Goal: Find specific fact: Find specific fact

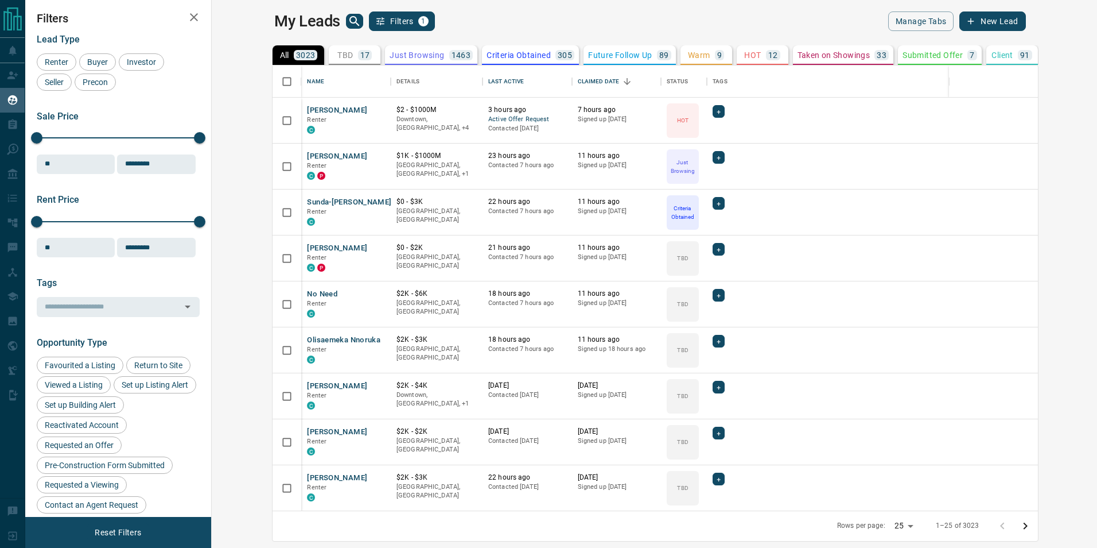
scroll to position [436, 872]
click at [348, 18] on icon "search button" at bounding box center [355, 21] width 14 height 14
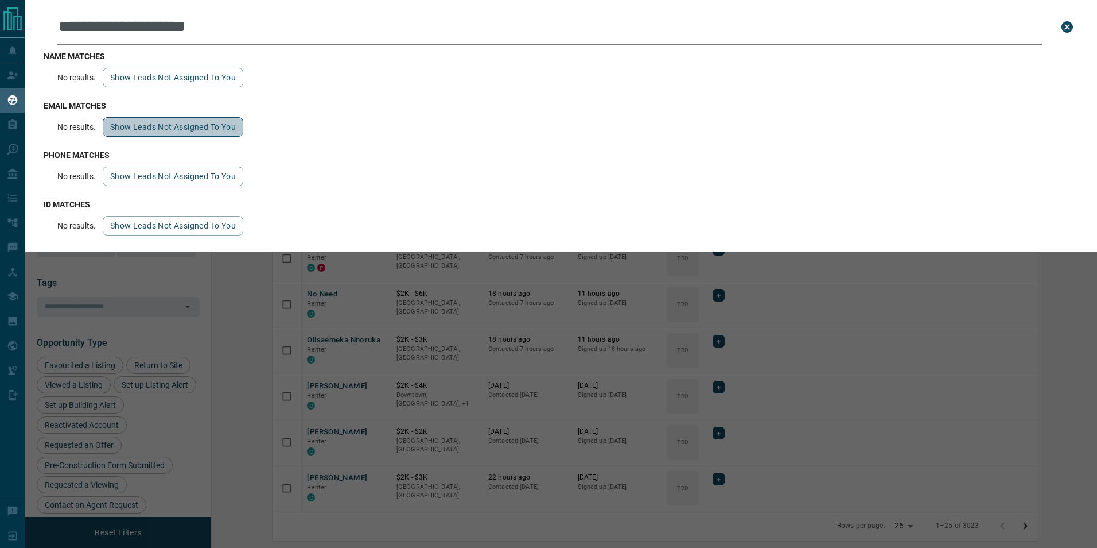
click at [180, 130] on button "Show leads not assigned to you" at bounding box center [173, 127] width 141 height 20
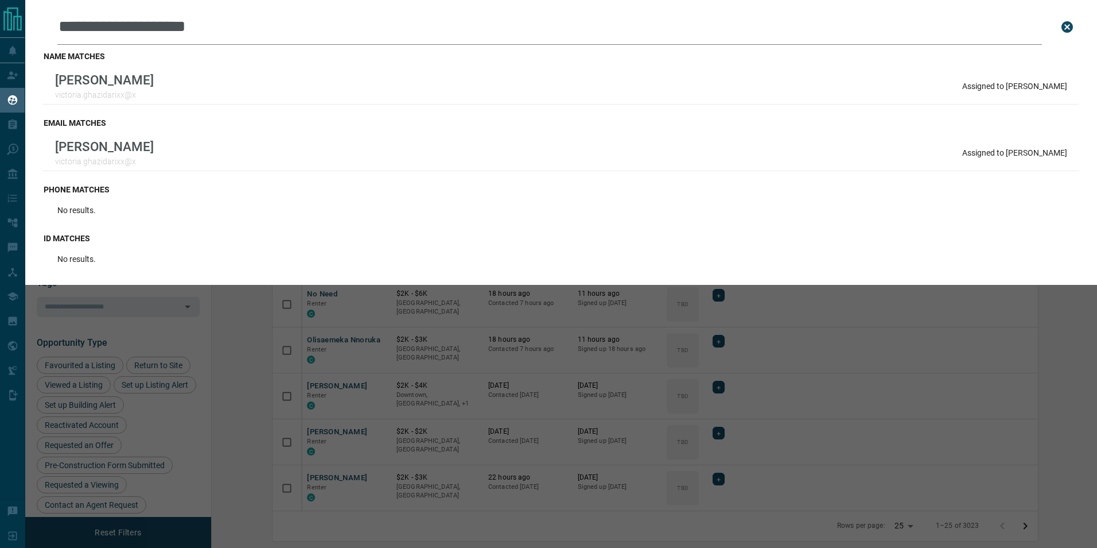
type input "**********"
drag, startPoint x: 1058, startPoint y: 21, endPoint x: 1074, endPoint y: 29, distance: 18.0
click at [1074, 29] on button "close search bar" at bounding box center [1067, 26] width 23 height 23
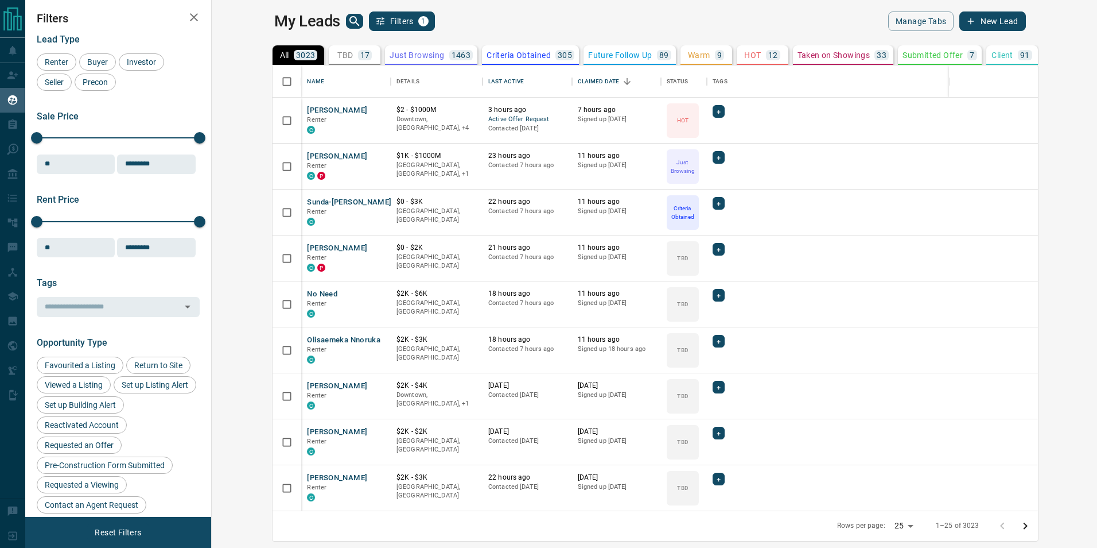
click at [348, 21] on icon "search button" at bounding box center [355, 21] width 14 height 14
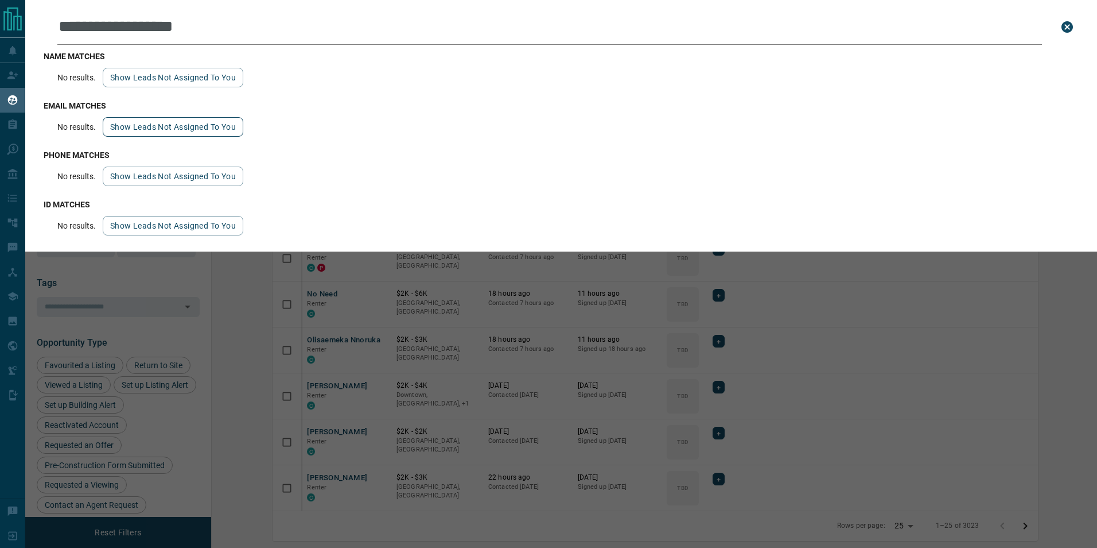
click at [153, 127] on button "Show leads not assigned to you" at bounding box center [173, 127] width 141 height 20
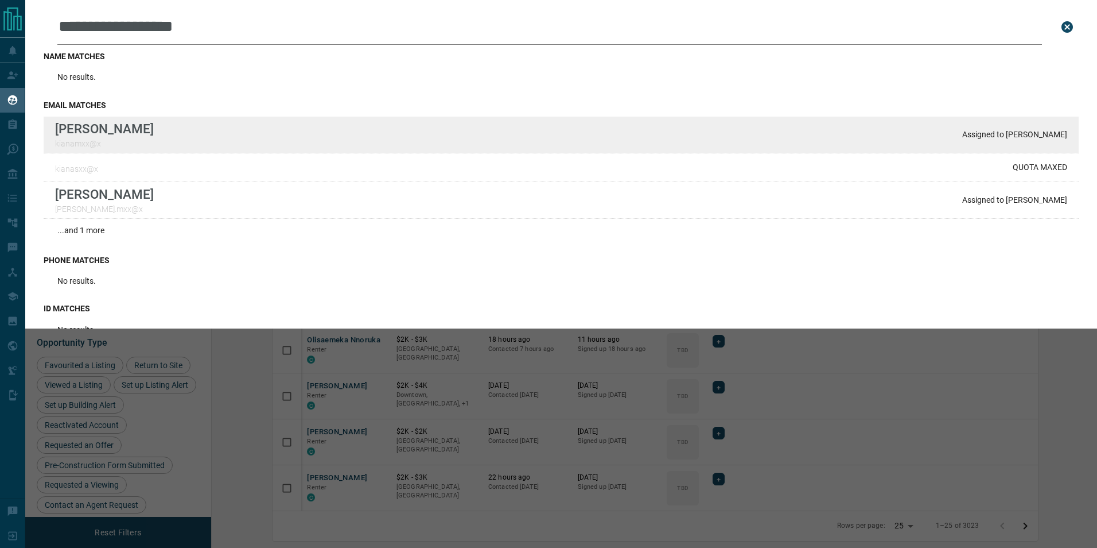
click at [1030, 137] on p "Assigned to [PERSON_NAME]" at bounding box center [1014, 134] width 105 height 9
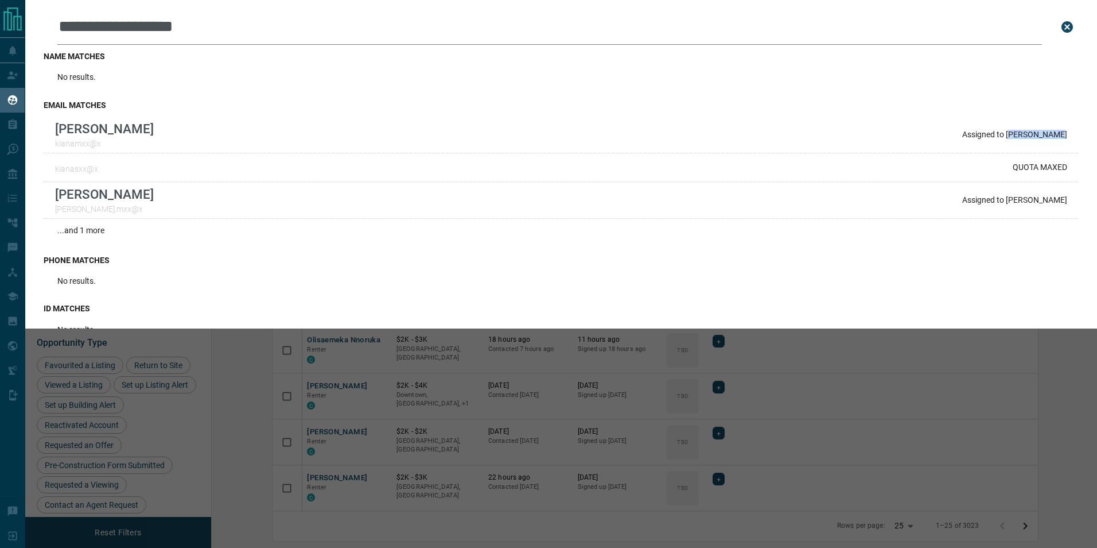
drag, startPoint x: 1018, startPoint y: 133, endPoint x: 1076, endPoint y: 132, distance: 58.6
click at [1076, 132] on div "**********" at bounding box center [561, 164] width 1072 height 328
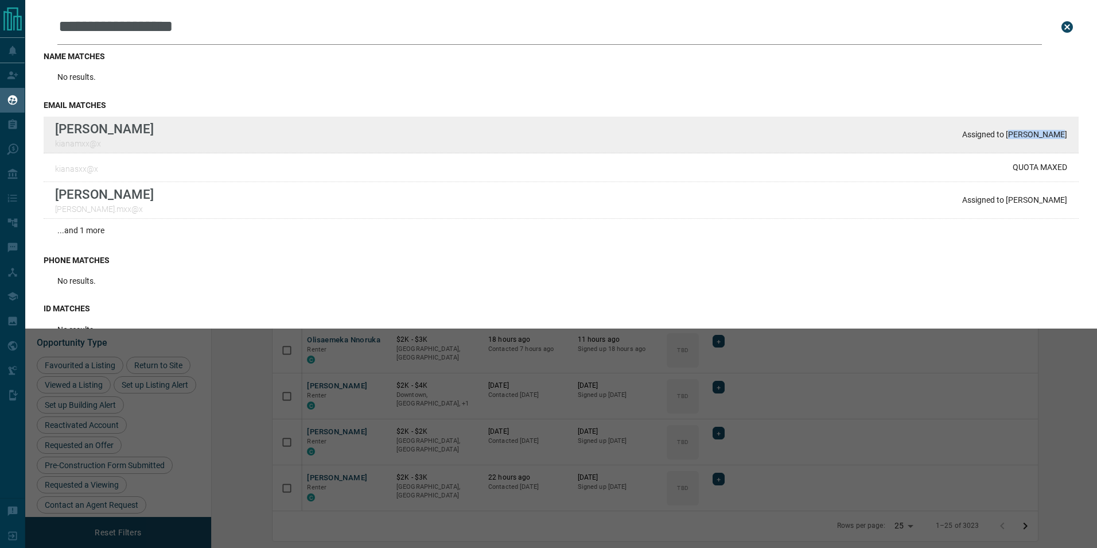
drag, startPoint x: 1076, startPoint y: 132, endPoint x: 1015, endPoint y: 137, distance: 61.0
click at [1015, 137] on p "Assigned to [PERSON_NAME]" at bounding box center [1014, 134] width 105 height 9
drag, startPoint x: 1012, startPoint y: 134, endPoint x: 1066, endPoint y: 141, distance: 53.9
click at [1066, 141] on div "[PERSON_NAME] kianamxx@x Assigned to [PERSON_NAME]" at bounding box center [561, 135] width 1035 height 37
copy p "[PERSON_NAME]"
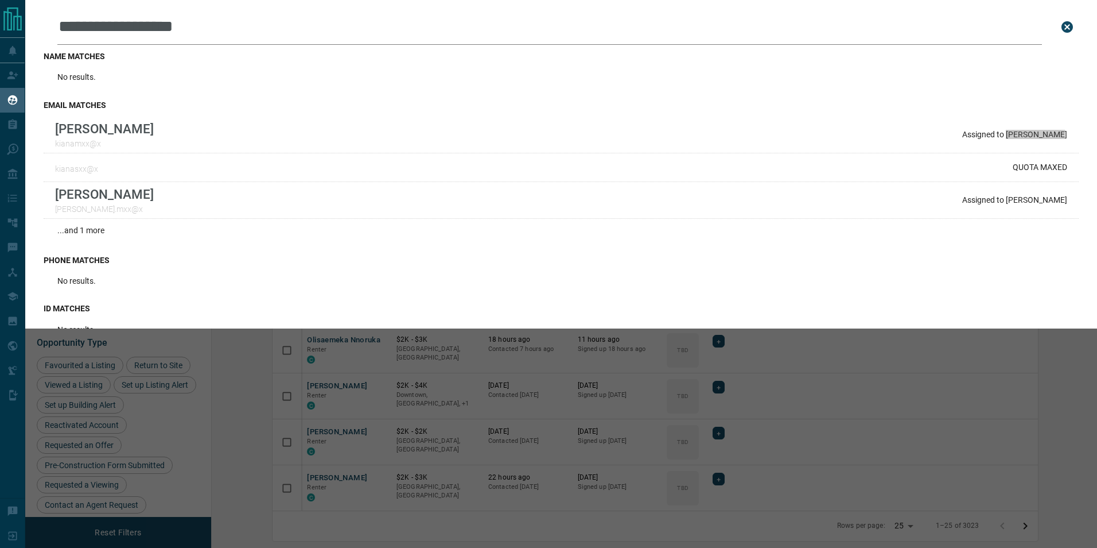
type input "**********"
